Goal: Book appointment/travel/reservation

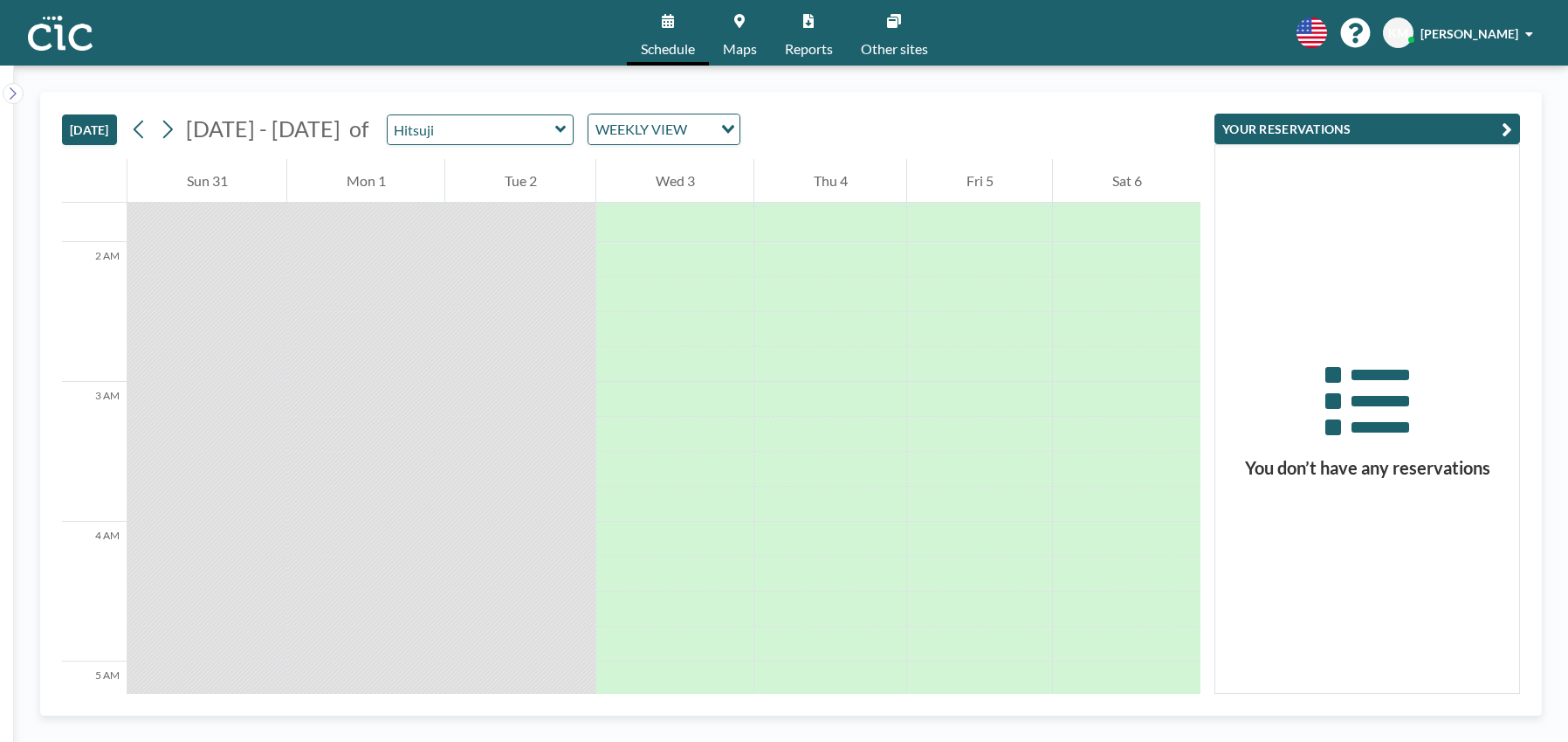
click at [731, 42] on span "Maps" at bounding box center [740, 48] width 34 height 14
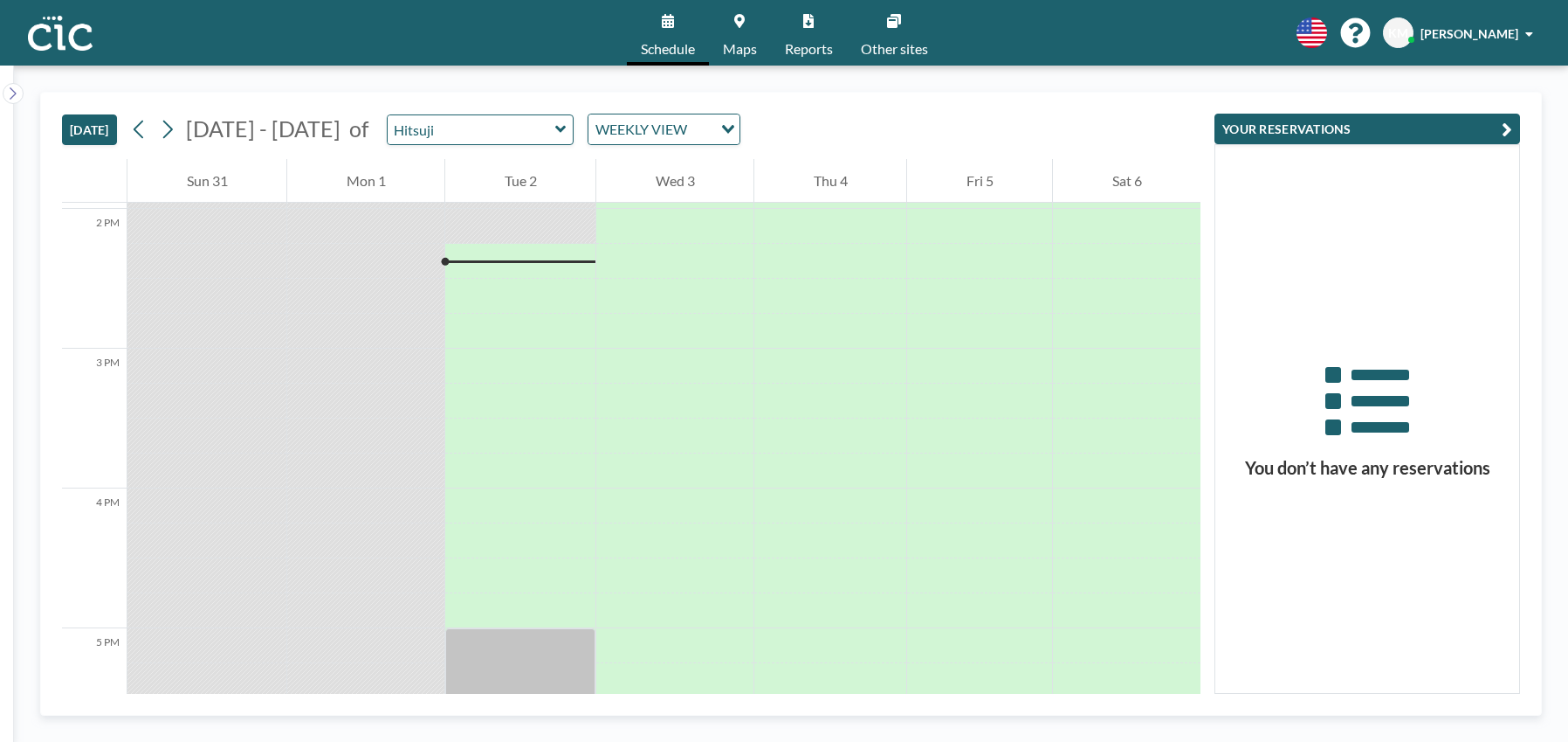
scroll to position [1957, 0]
click at [442, 125] on input "text" at bounding box center [472, 129] width 168 height 29
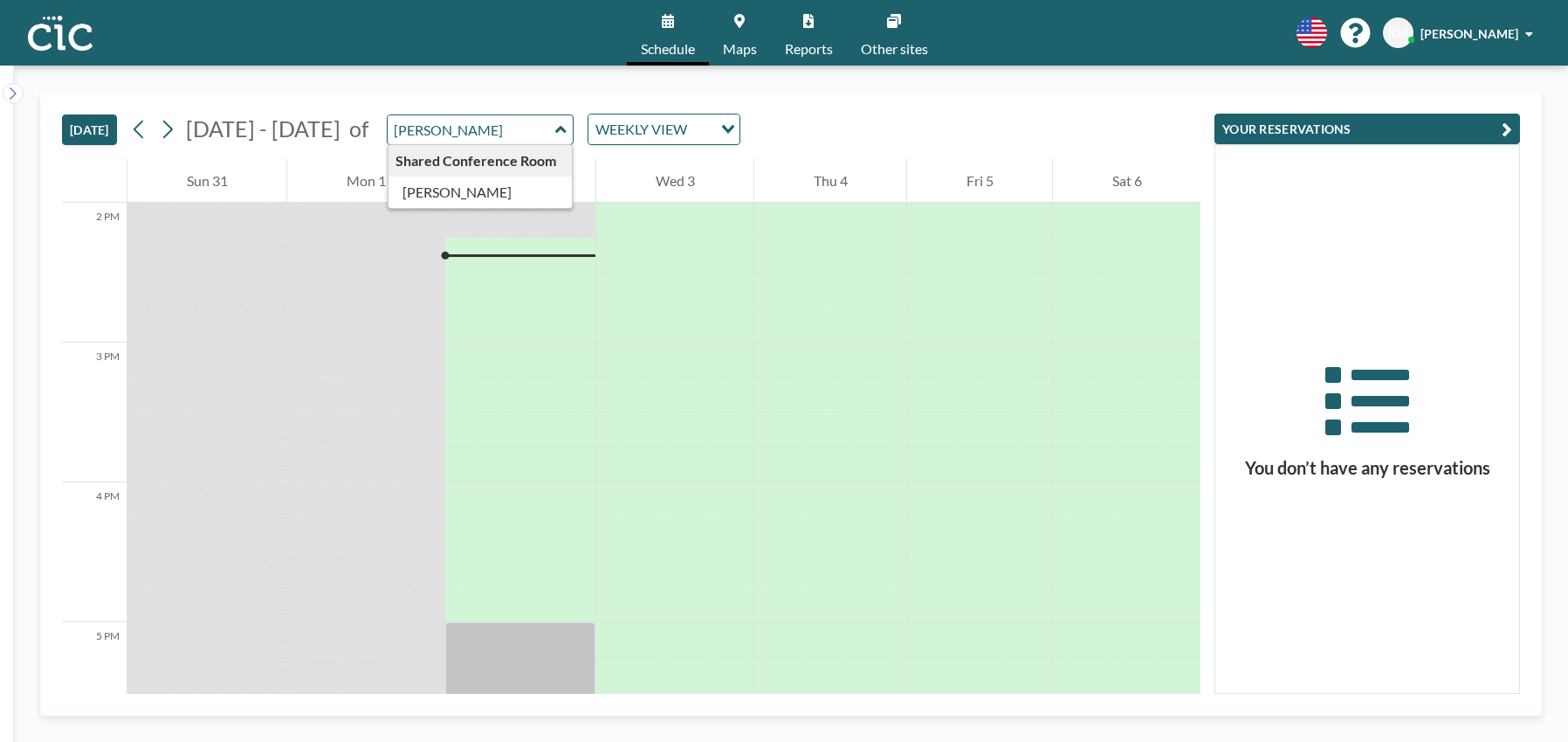
type input "Hitsuji"
click at [425, 214] on div at bounding box center [366, 220] width 157 height 35
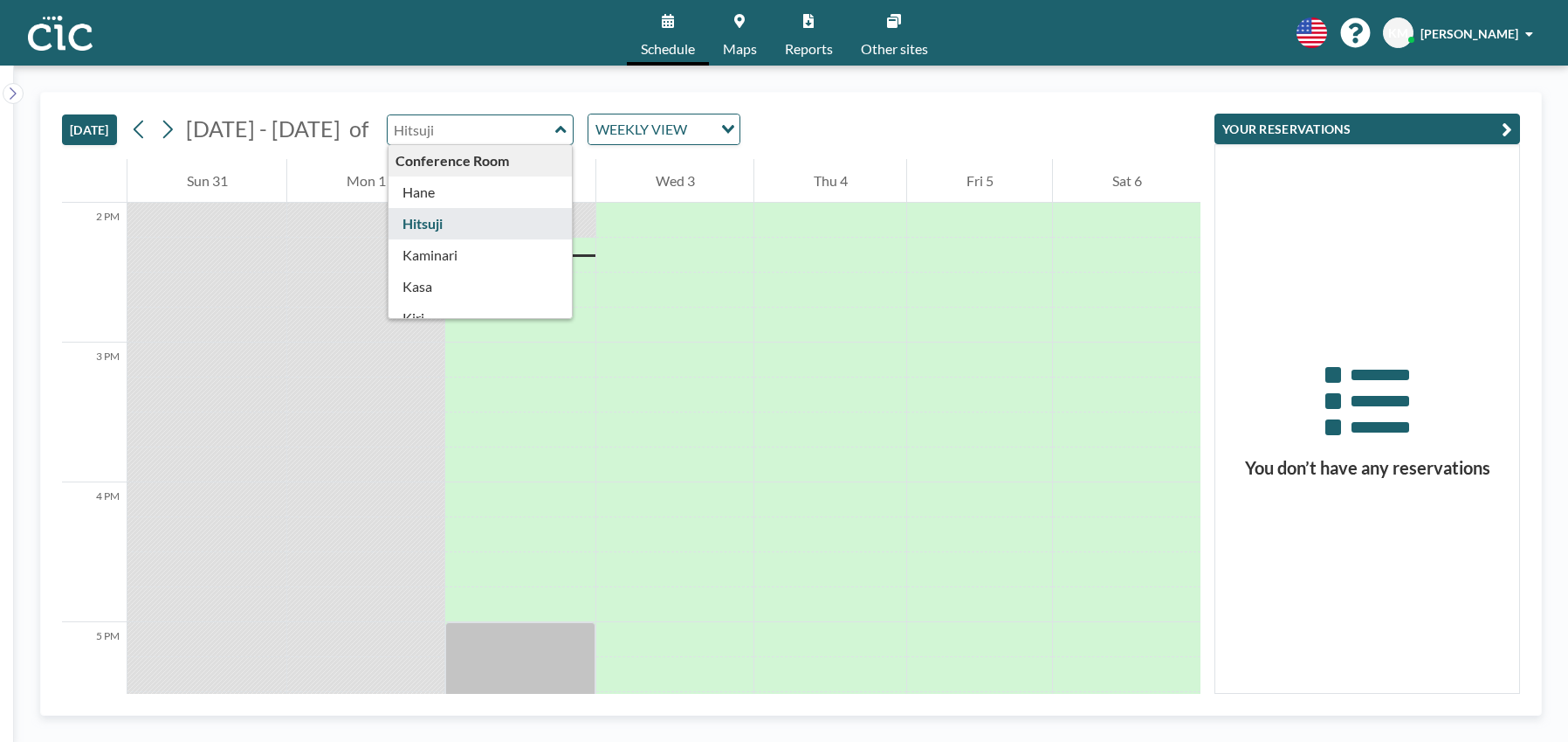
click at [461, 132] on input "text" at bounding box center [472, 129] width 168 height 29
type input "Hane"
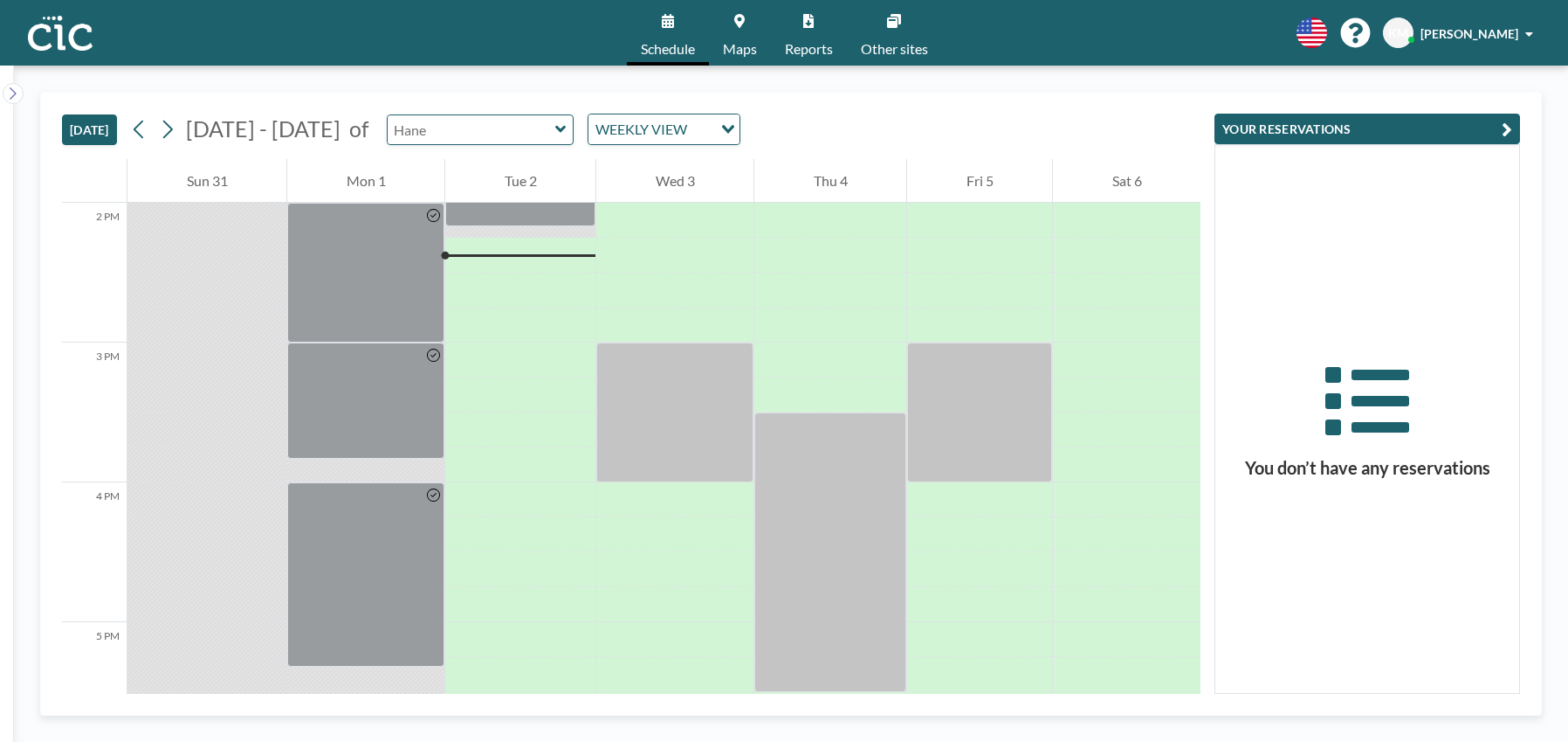
click at [471, 127] on input "text" at bounding box center [472, 129] width 168 height 29
type input "[PERSON_NAME]"
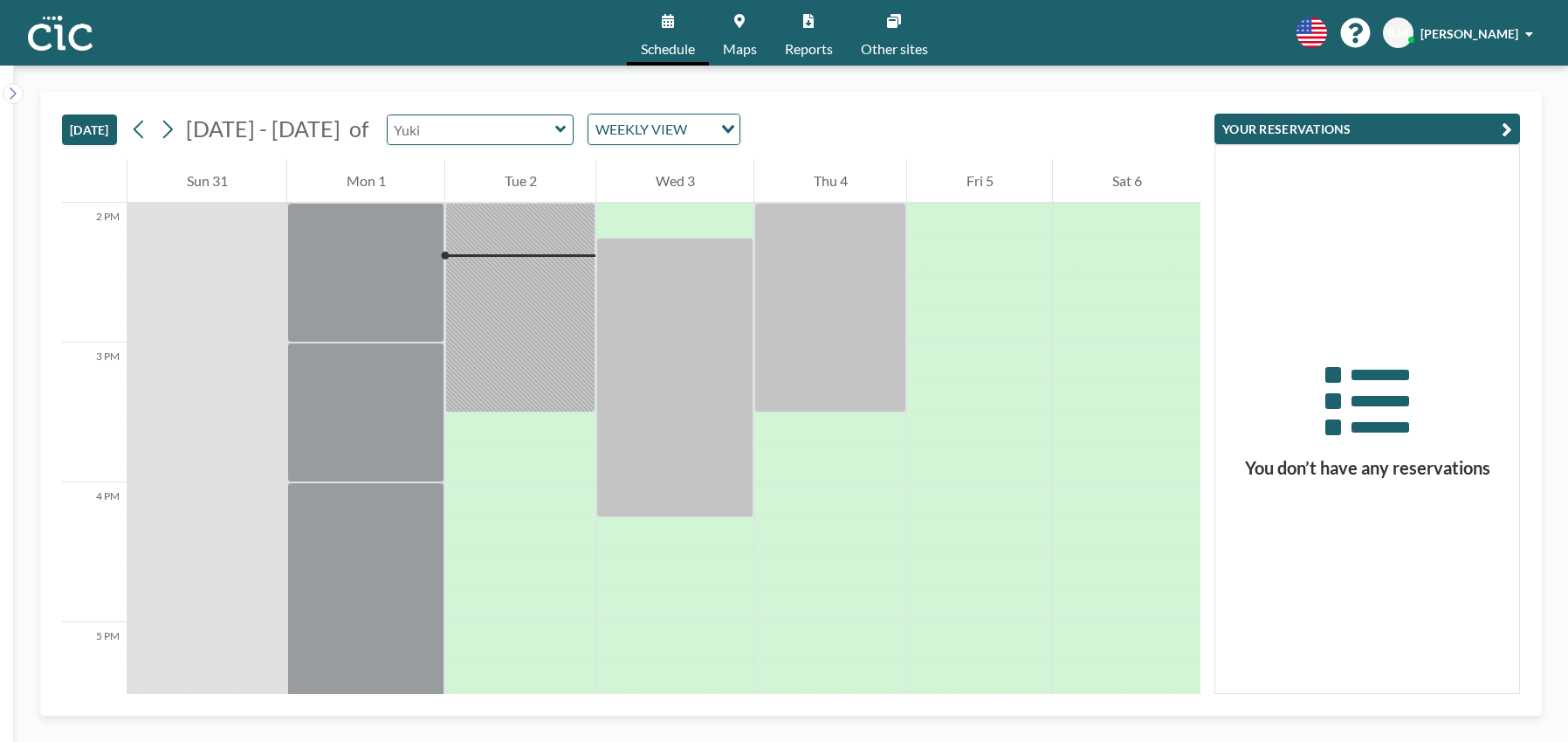
click at [488, 132] on input "text" at bounding box center [472, 129] width 168 height 29
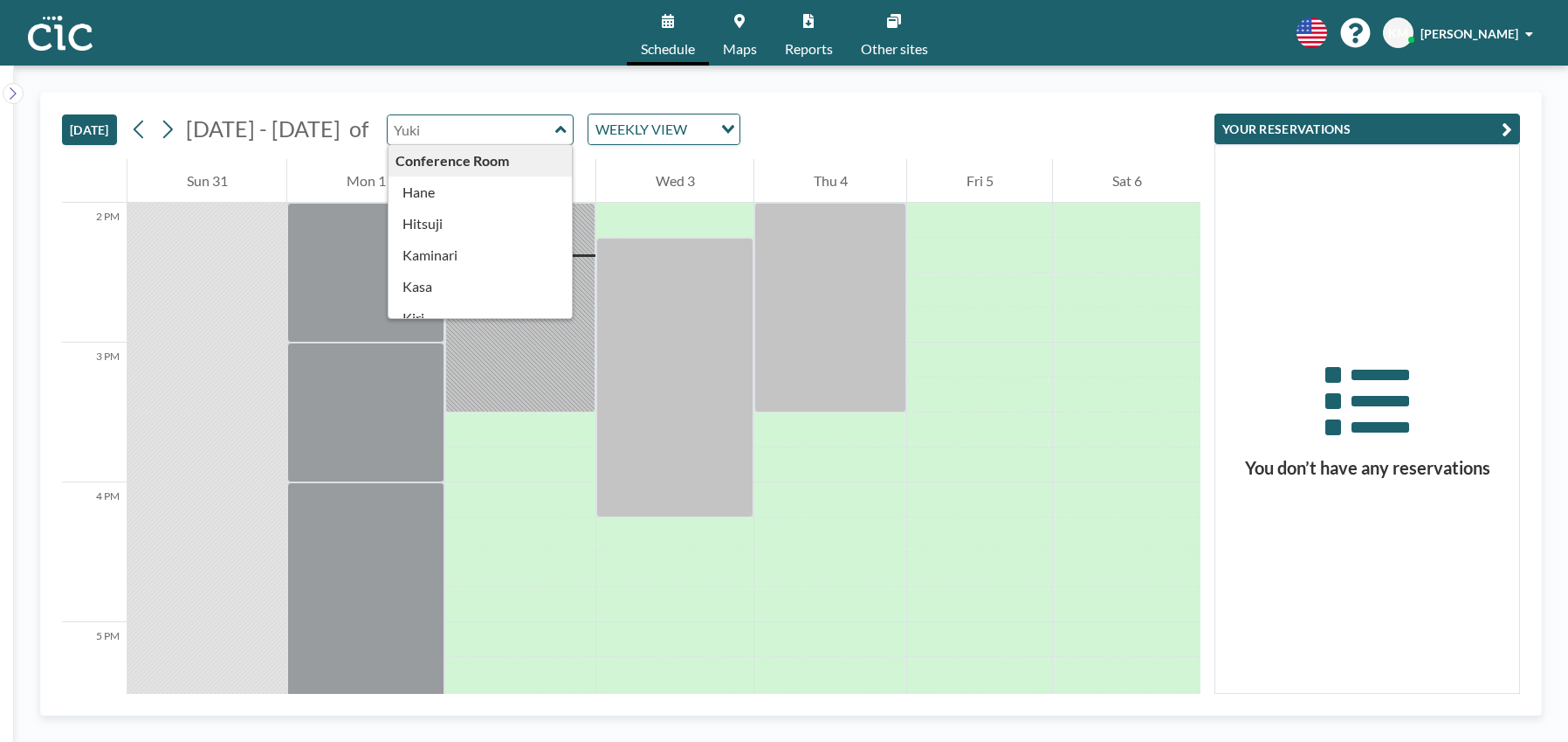
type input "[PERSON_NAME]"
click at [735, 26] on icon at bounding box center [740, 20] width 11 height 14
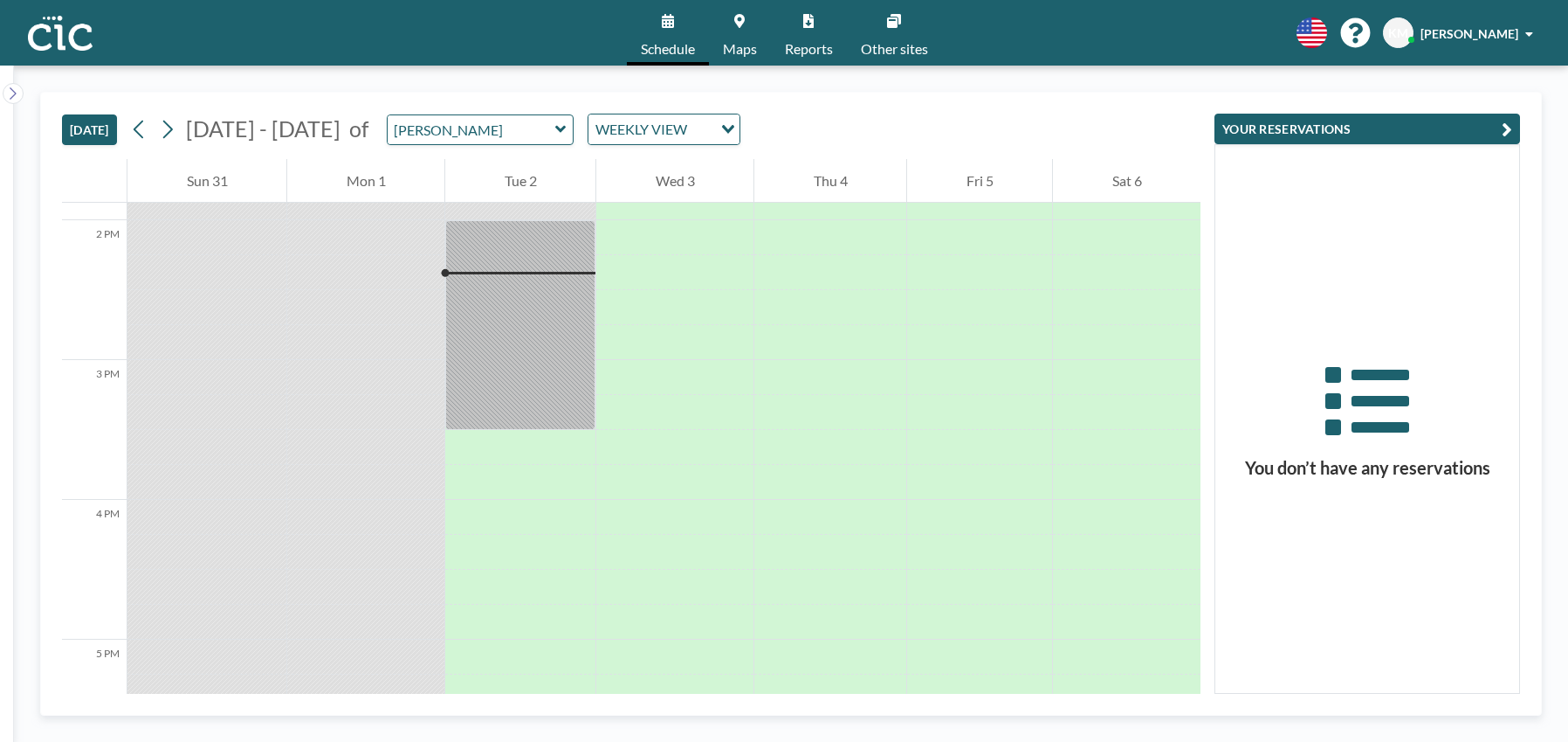
scroll to position [1957, 0]
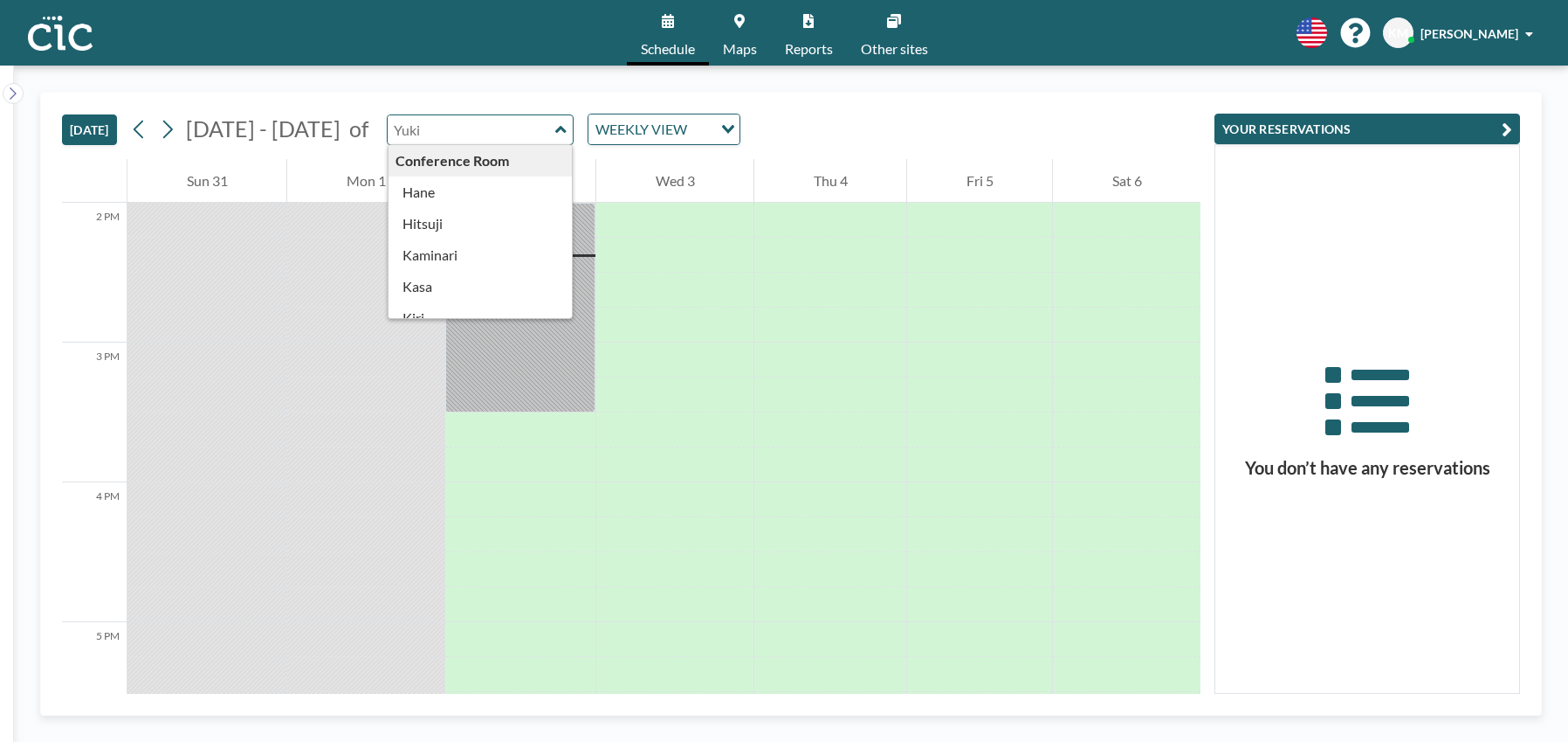
click at [430, 139] on input "text" at bounding box center [472, 129] width 168 height 29
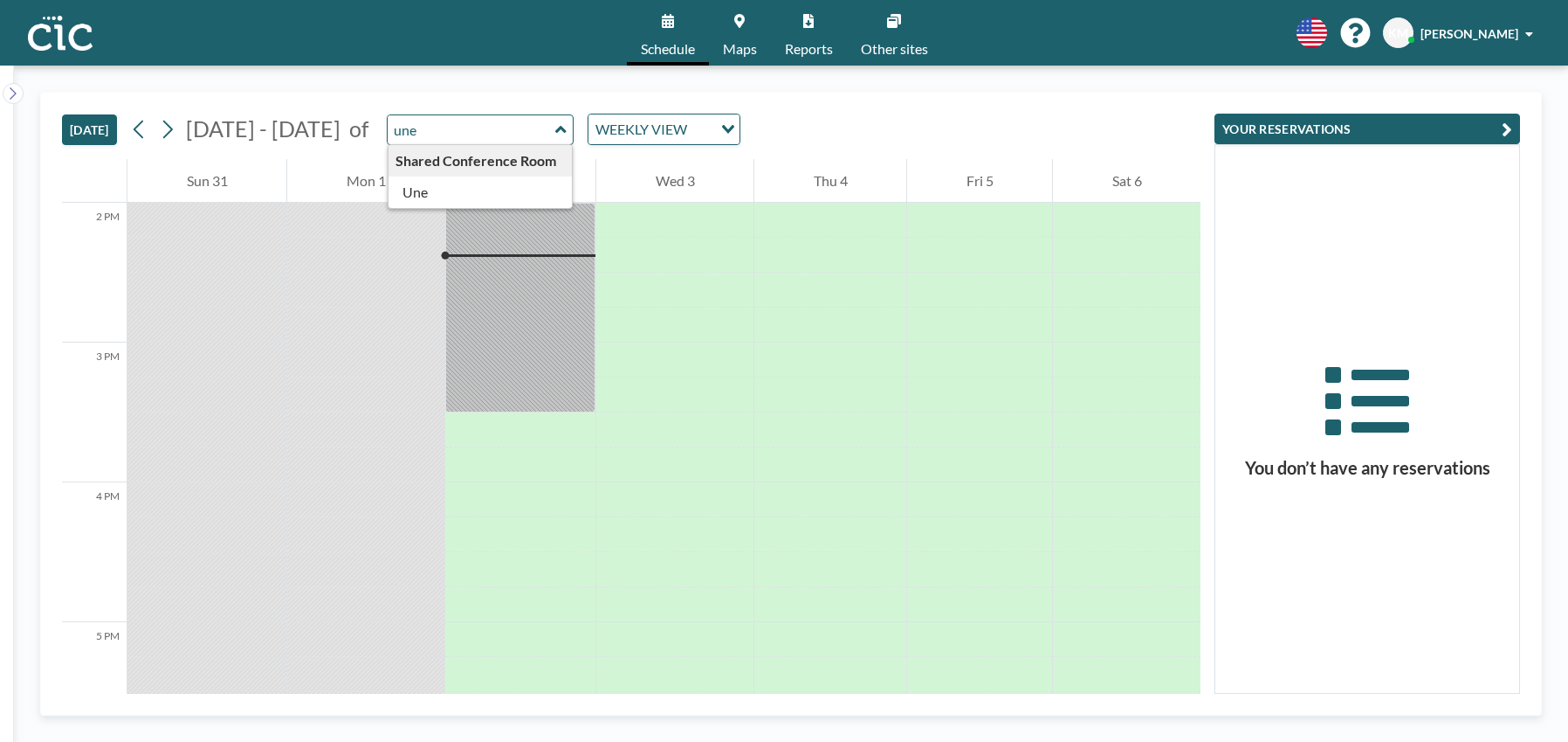
type input "Une"
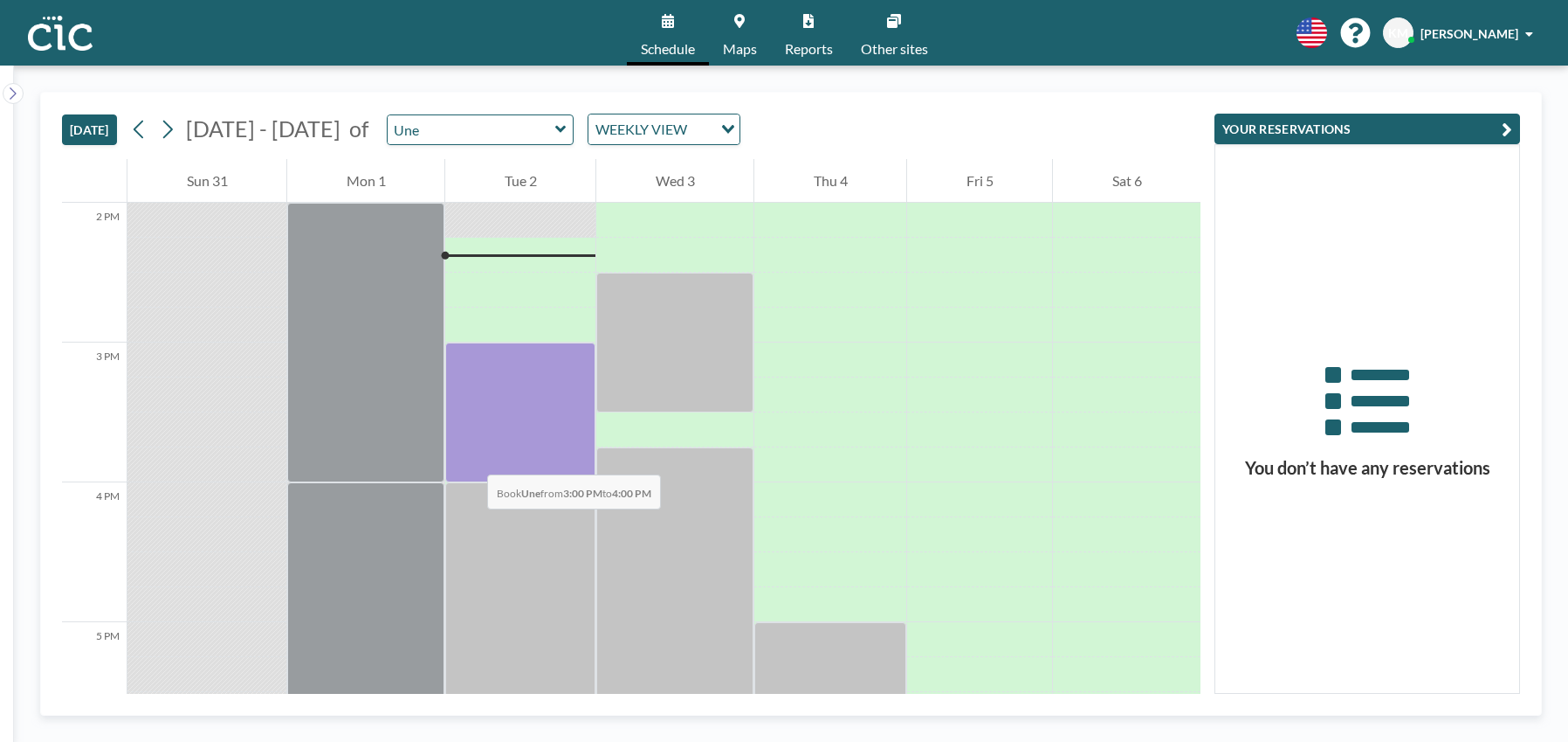
drag, startPoint x: 469, startPoint y: 357, endPoint x: 470, endPoint y: 457, distance: 100.0
click at [470, 457] on div at bounding box center [520, 413] width 151 height 140
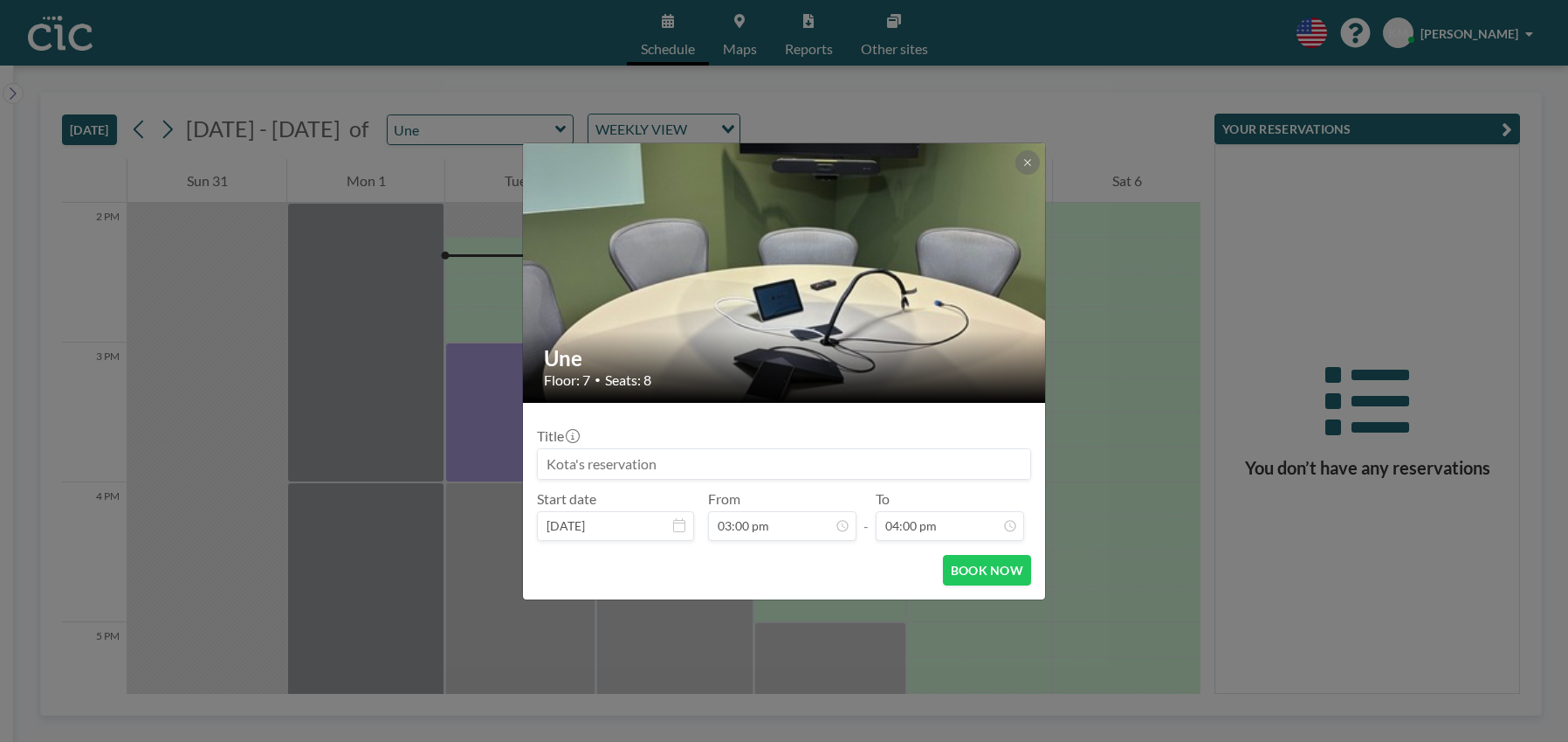
scroll to position [62, 0]
click at [965, 563] on button "BOOK NOW" at bounding box center [987, 570] width 88 height 31
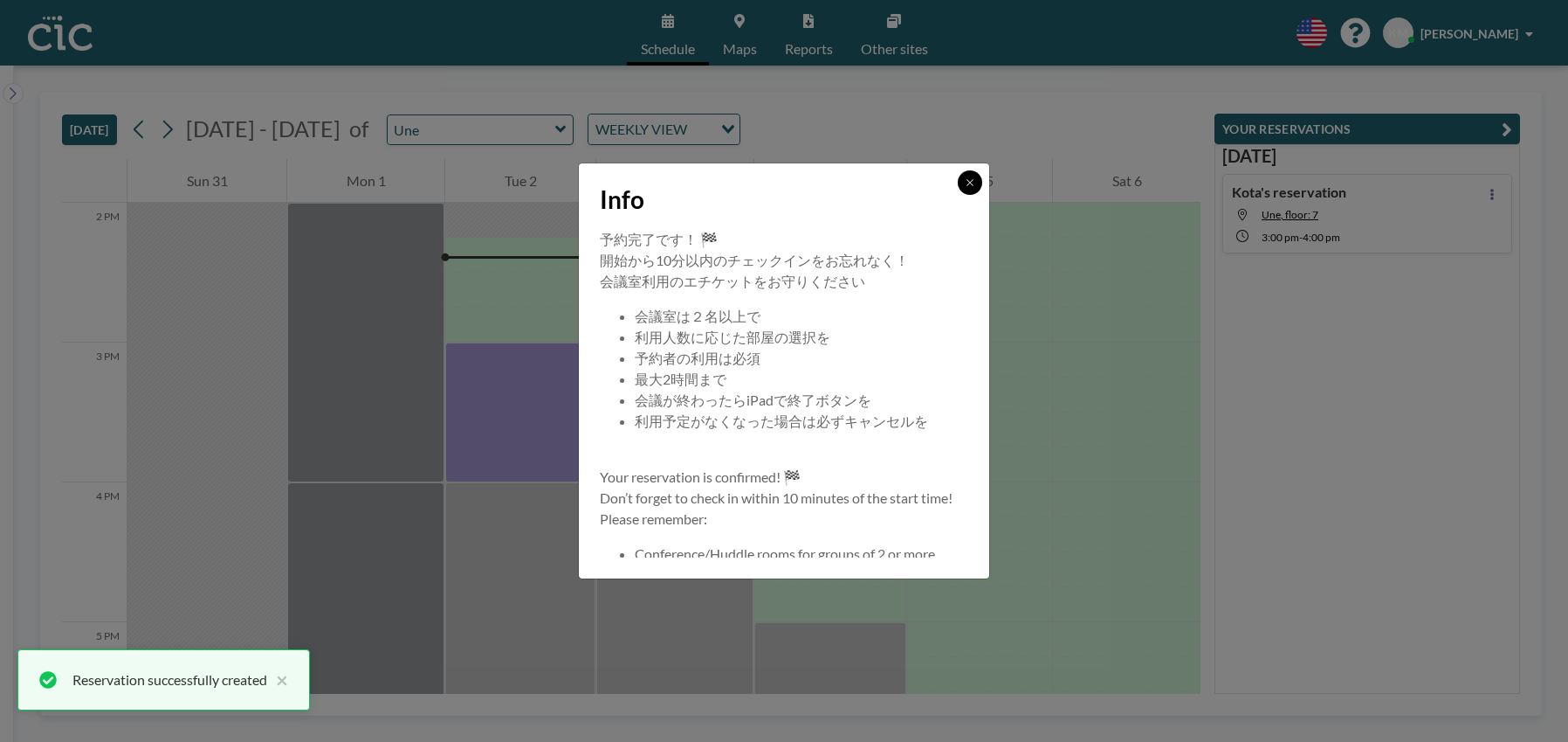
click at [970, 185] on icon at bounding box center [969, 183] width 11 height 11
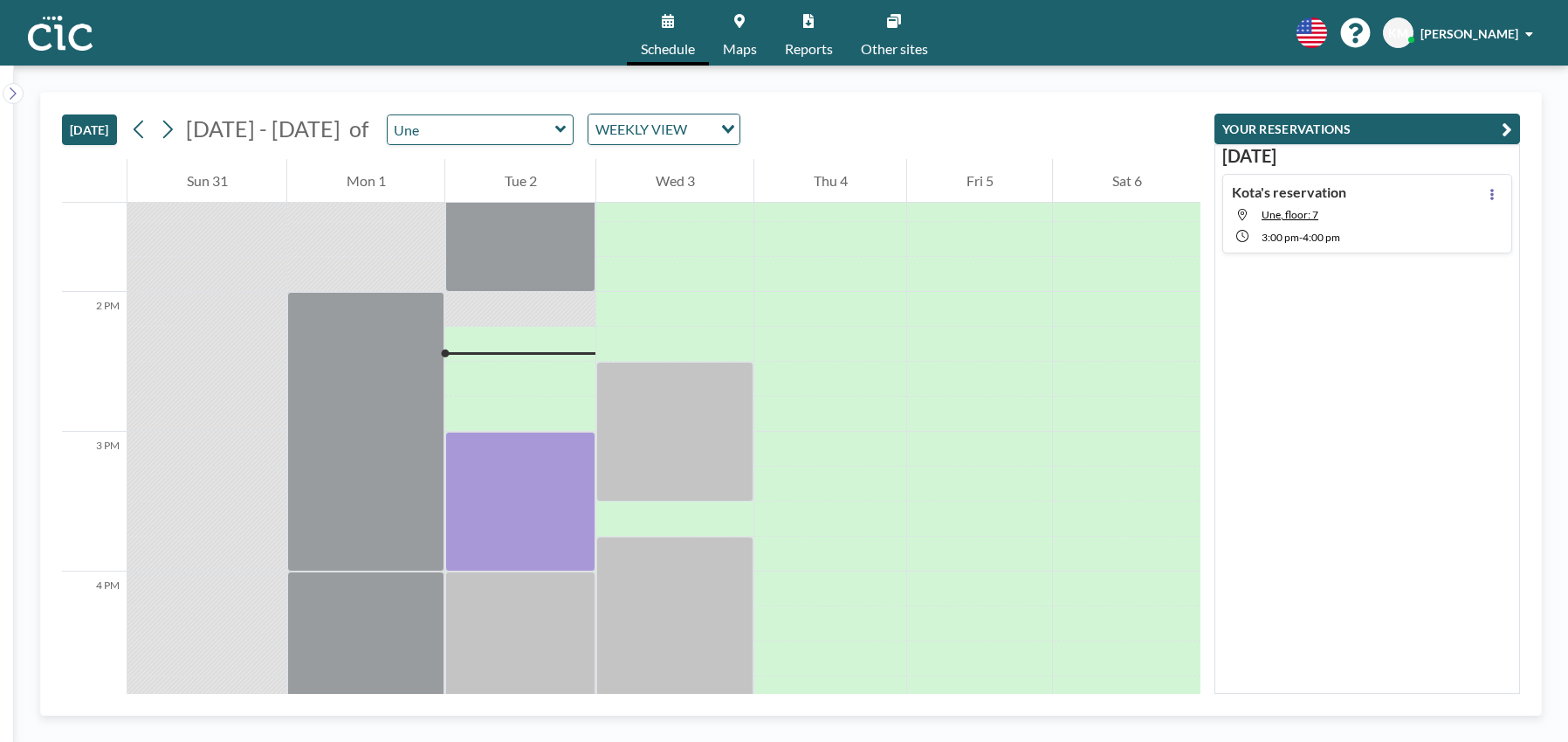
scroll to position [1869, 0]
click at [519, 471] on div at bounding box center [520, 501] width 151 height 140
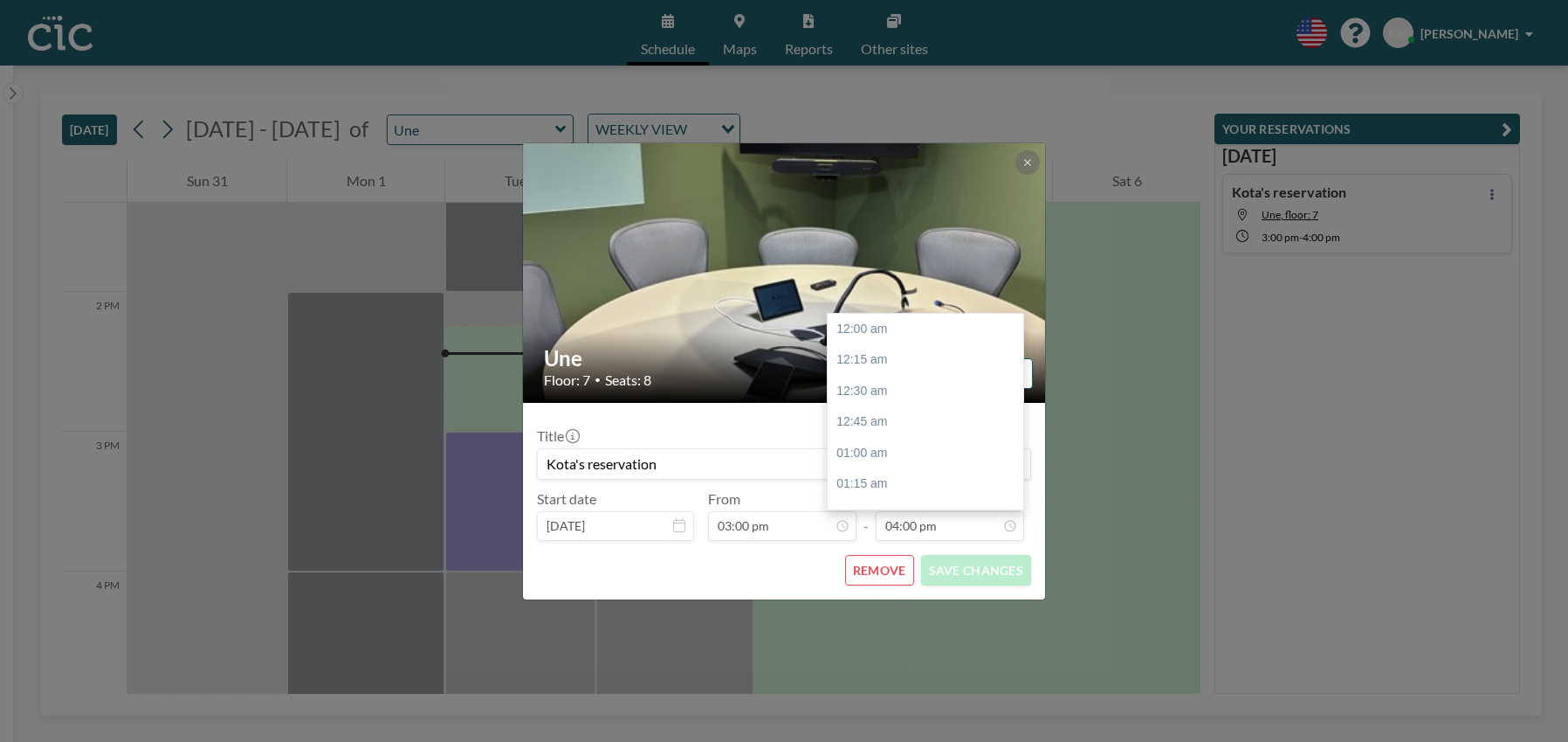
scroll to position [1990, 0]
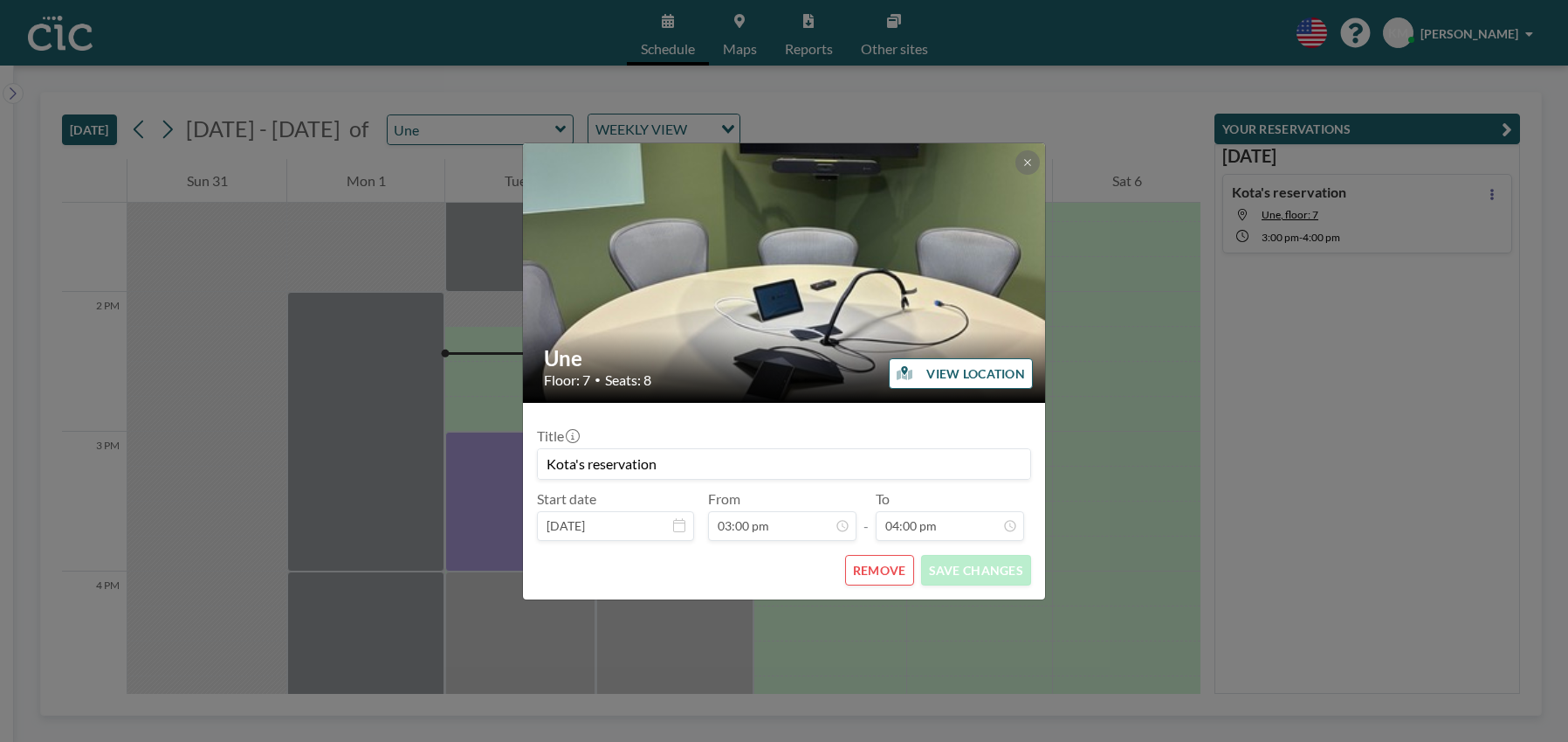
click at [883, 580] on button "REMOVE" at bounding box center [879, 570] width 69 height 31
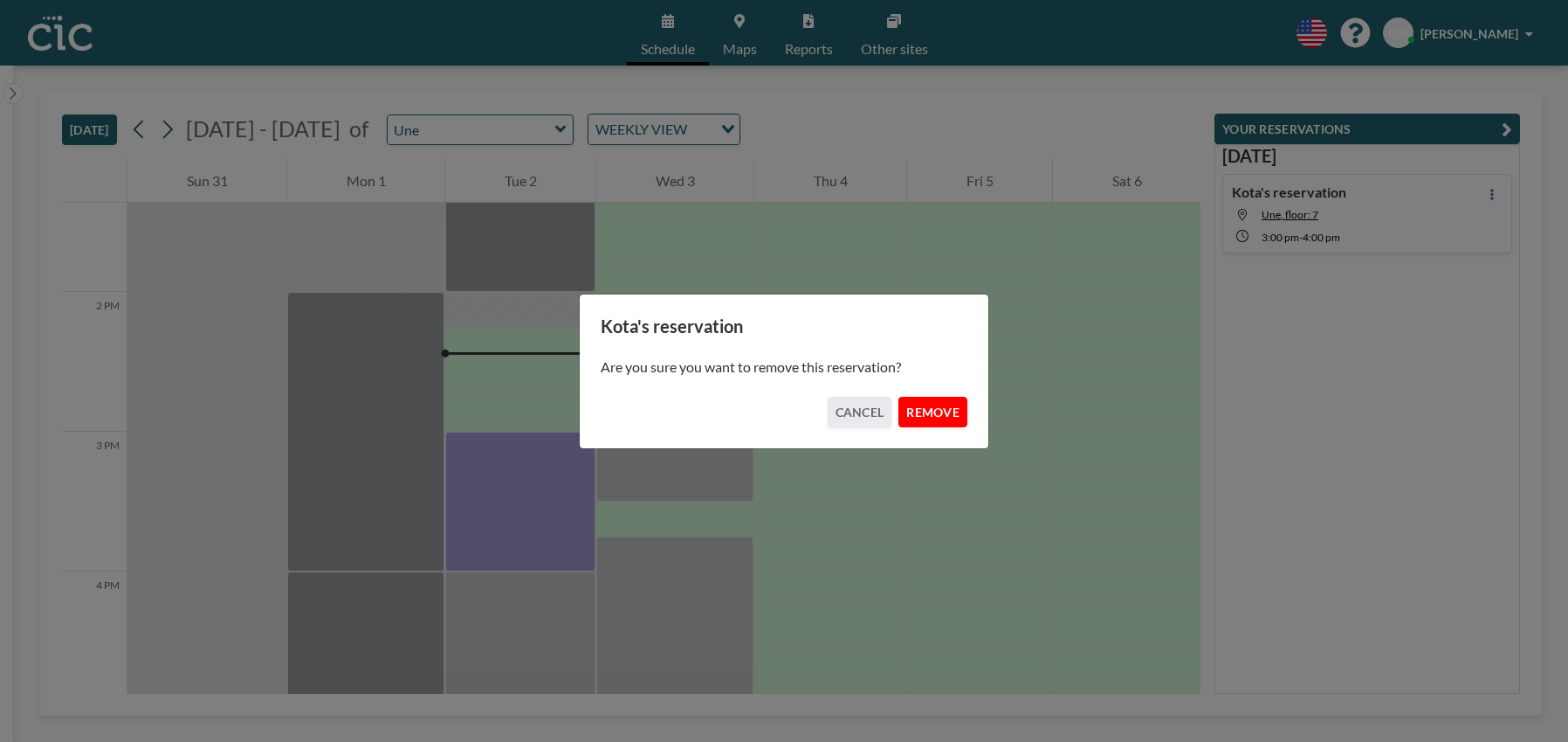
click at [946, 416] on button "REMOVE" at bounding box center [933, 413] width 69 height 31
